Goal: Use online tool/utility: Utilize a website feature to perform a specific function

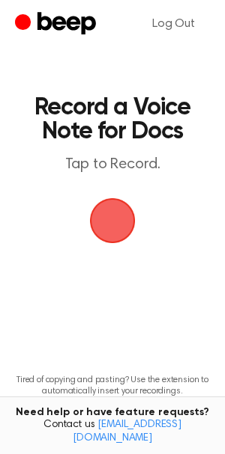
click at [118, 209] on span "button" at bounding box center [112, 221] width 42 height 42
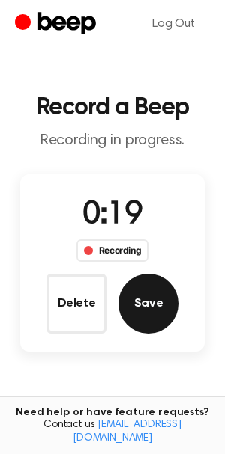
click at [149, 303] on button "Save" at bounding box center [148, 304] width 60 height 60
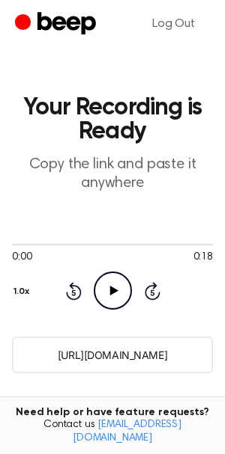
click at [116, 299] on icon "Play Audio" at bounding box center [113, 291] width 38 height 38
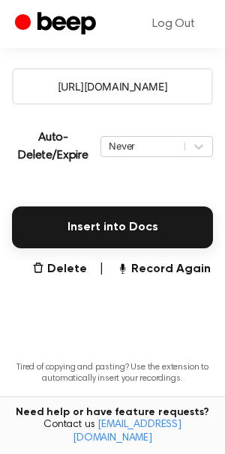
scroll to position [269, 0]
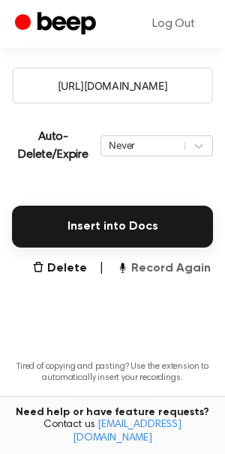
click at [156, 269] on button "Record Again" at bounding box center [163, 269] width 94 height 18
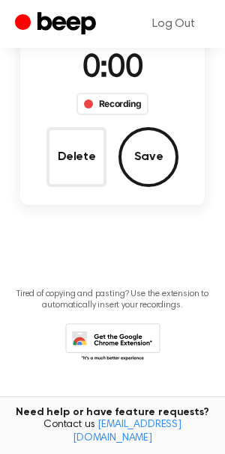
scroll to position [74, 0]
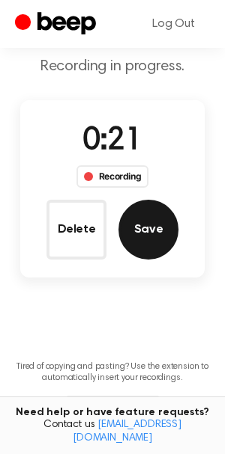
click at [148, 245] on button "Save" at bounding box center [148, 230] width 60 height 60
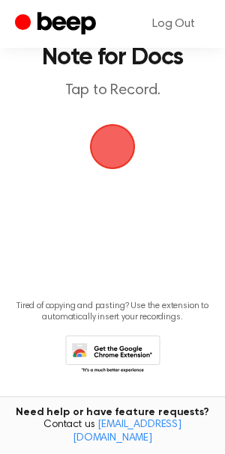
scroll to position [0, 0]
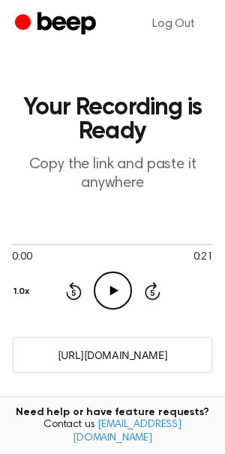
click at [115, 291] on icon at bounding box center [113, 291] width 8 height 10
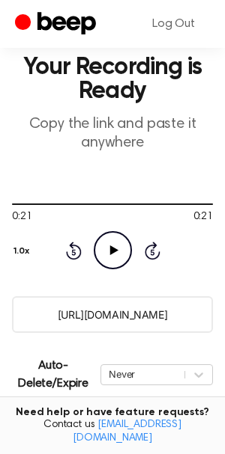
scroll to position [342, 0]
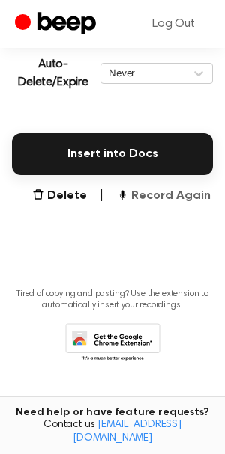
click at [144, 200] on button "Record Again" at bounding box center [163, 196] width 94 height 18
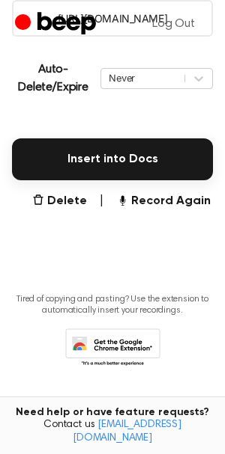
scroll to position [0, 0]
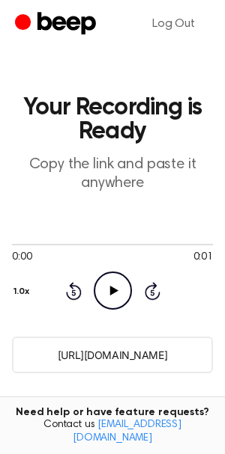
click at [120, 290] on icon "Play Audio" at bounding box center [113, 291] width 38 height 38
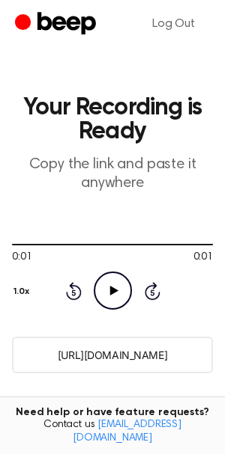
click at [120, 294] on icon "Play Audio" at bounding box center [113, 291] width 38 height 38
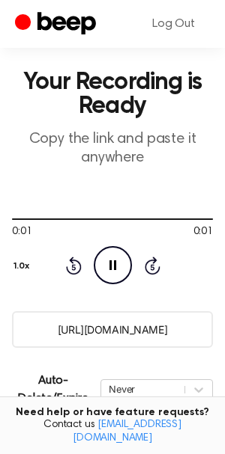
scroll to position [342, 0]
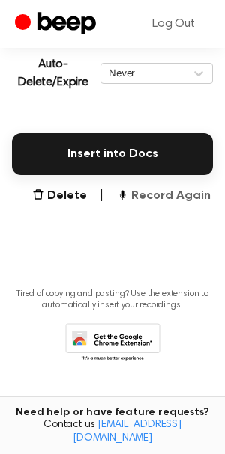
click at [158, 195] on button "Record Again" at bounding box center [163, 196] width 94 height 18
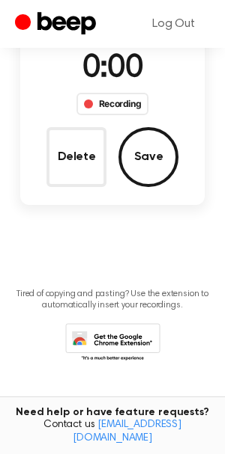
scroll to position [147, 0]
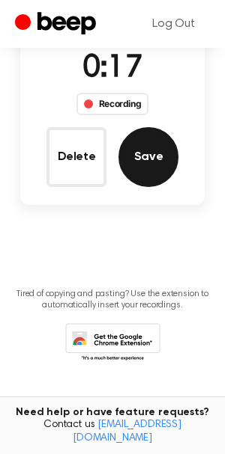
click at [151, 177] on button "Save" at bounding box center [148, 157] width 60 height 60
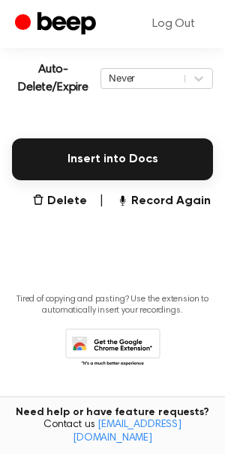
scroll to position [0, 0]
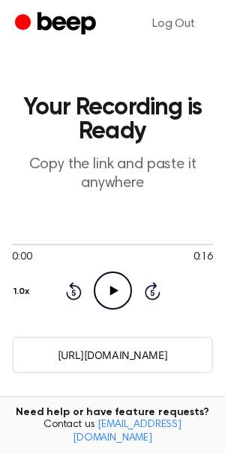
click at [106, 292] on icon "Play Audio" at bounding box center [113, 291] width 38 height 38
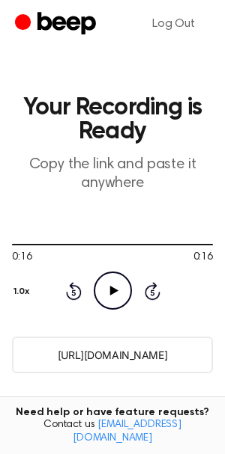
click at [106, 292] on icon "Play Audio" at bounding box center [113, 291] width 38 height 38
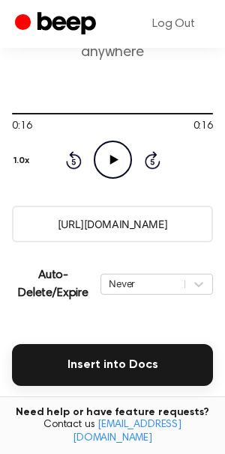
scroll to position [132, 0]
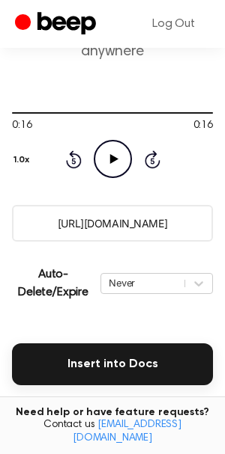
click at [162, 406] on button "Record Again" at bounding box center [163, 406] width 94 height 18
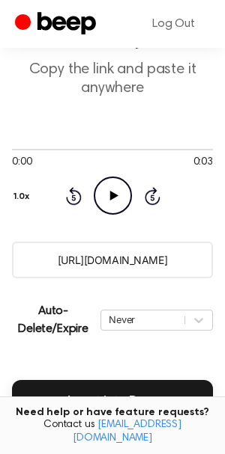
scroll to position [79, 0]
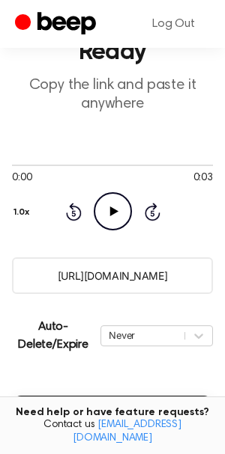
click at [115, 209] on icon "Play Audio" at bounding box center [113, 211] width 38 height 38
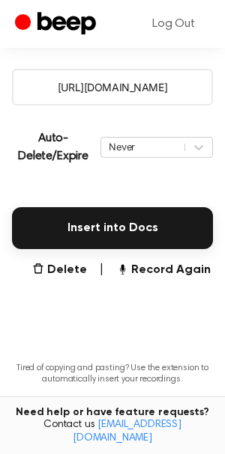
scroll to position [265, 0]
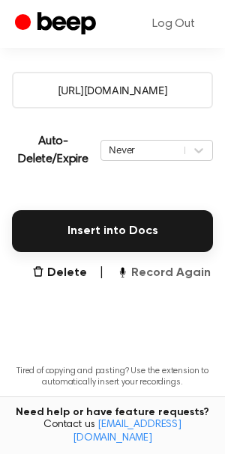
click at [146, 275] on button "Record Again" at bounding box center [163, 273] width 94 height 18
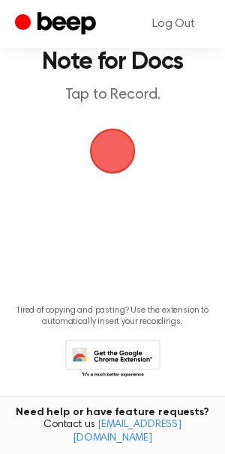
scroll to position [0, 0]
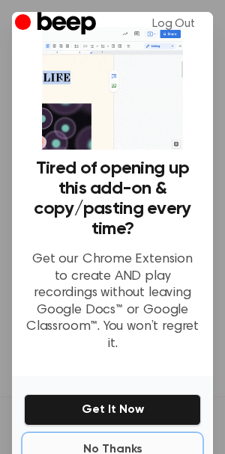
click at [99, 442] on button "No Thanks" at bounding box center [112, 450] width 177 height 30
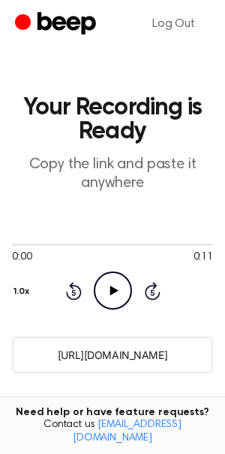
click at [127, 300] on circle at bounding box center [112, 290] width 37 height 37
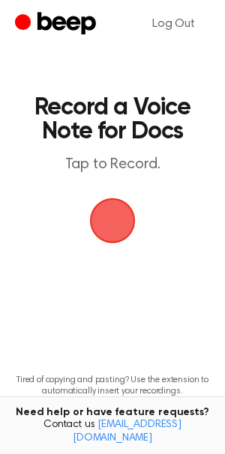
click at [101, 213] on span "button" at bounding box center [112, 221] width 42 height 42
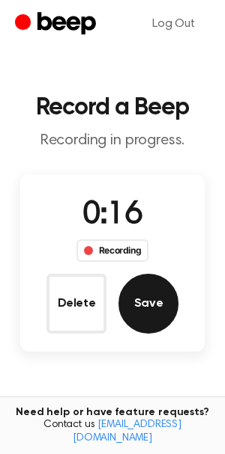
click at [171, 306] on button "Save" at bounding box center [148, 304] width 60 height 60
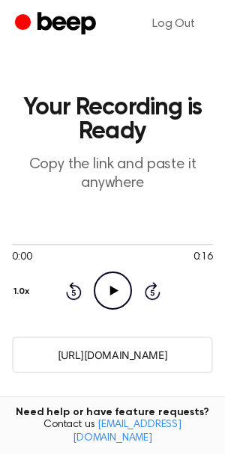
click at [126, 287] on icon "Play Audio" at bounding box center [113, 291] width 38 height 38
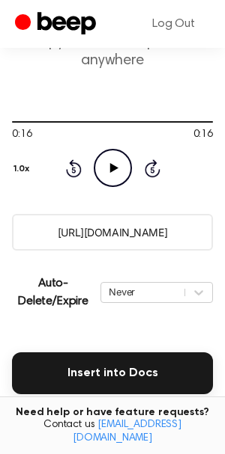
scroll to position [129, 0]
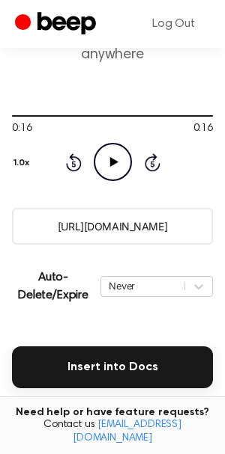
click at [182, 403] on button "Record Again" at bounding box center [163, 409] width 94 height 18
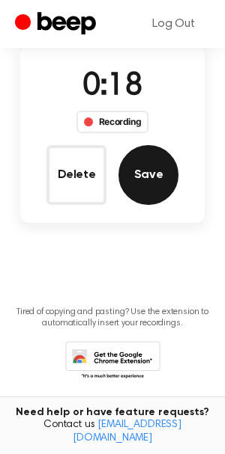
click at [159, 173] on button "Save" at bounding box center [148, 175] width 60 height 60
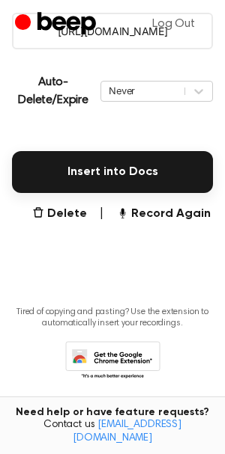
scroll to position [0, 0]
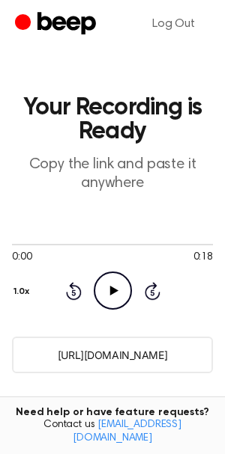
click at [103, 287] on icon "Play Audio" at bounding box center [113, 291] width 38 height 38
click at [103, 287] on icon "Pause Audio" at bounding box center [113, 291] width 38 height 38
click at [103, 287] on icon "Play Audio" at bounding box center [113, 291] width 38 height 38
click at [76, 285] on icon at bounding box center [74, 291] width 16 height 18
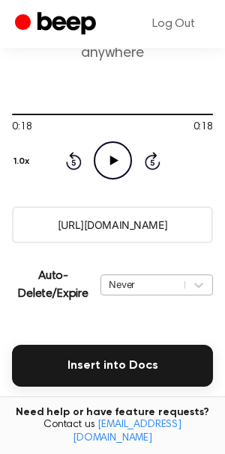
scroll to position [132, 0]
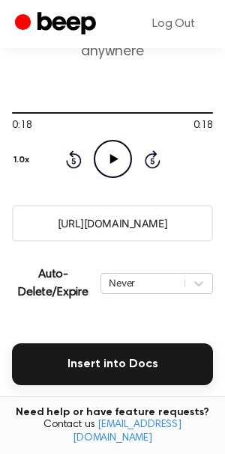
click at [147, 401] on button "Record Again" at bounding box center [163, 406] width 94 height 18
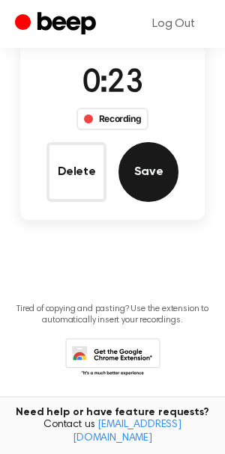
click at [147, 163] on button "Save" at bounding box center [148, 172] width 60 height 60
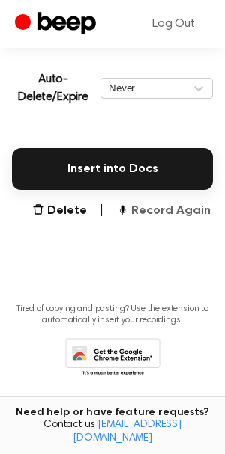
scroll to position [0, 0]
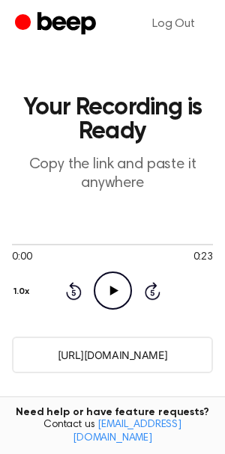
click at [110, 287] on icon at bounding box center [113, 291] width 8 height 10
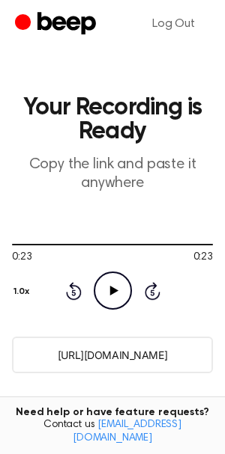
click at [80, 294] on icon at bounding box center [74, 291] width 16 height 18
click at [144, 299] on icon "Skip 5 seconds" at bounding box center [152, 290] width 16 height 19
click at [117, 289] on icon "Play Audio" at bounding box center [113, 291] width 38 height 38
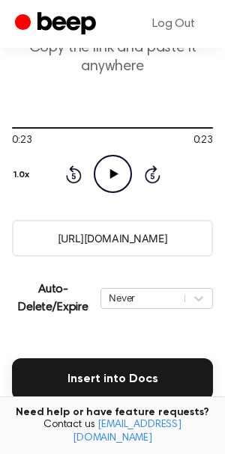
scroll to position [120, 0]
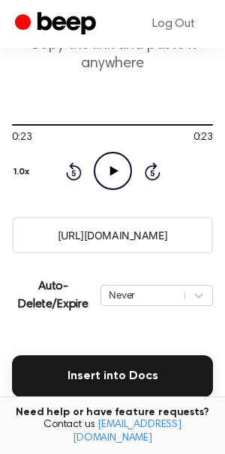
click at [176, 406] on main "Your Recording is Ready Copy the link and paste it anywhere 0:23 0:23 Your brow…" at bounding box center [112, 254] width 225 height 748
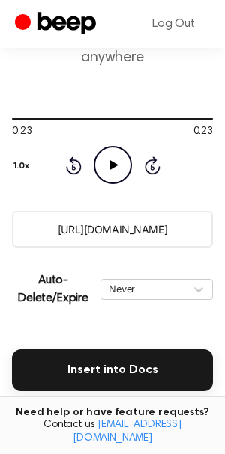
click at [173, 406] on button "Record Again" at bounding box center [163, 412] width 94 height 18
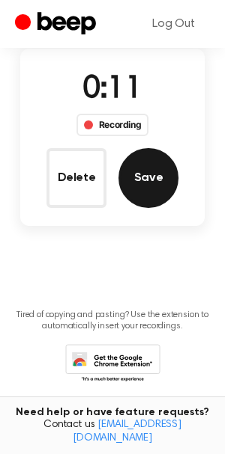
click at [135, 166] on button "Save" at bounding box center [148, 178] width 60 height 60
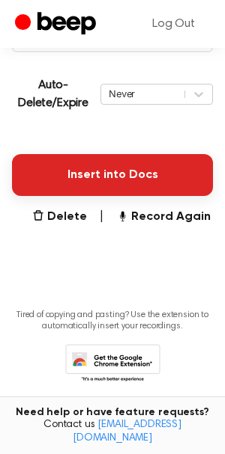
scroll to position [0, 0]
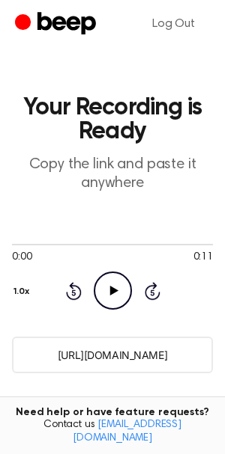
click at [97, 285] on icon "Play Audio" at bounding box center [113, 291] width 38 height 38
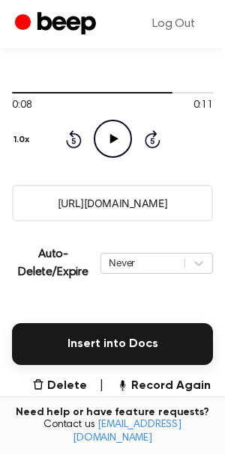
scroll to position [151, 0]
